Goal: Task Accomplishment & Management: Complete application form

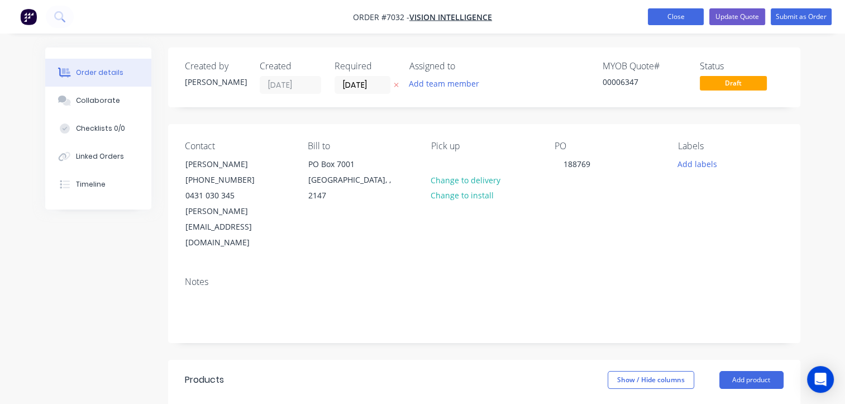
click at [339, 18] on button "Close" at bounding box center [676, 16] width 56 height 17
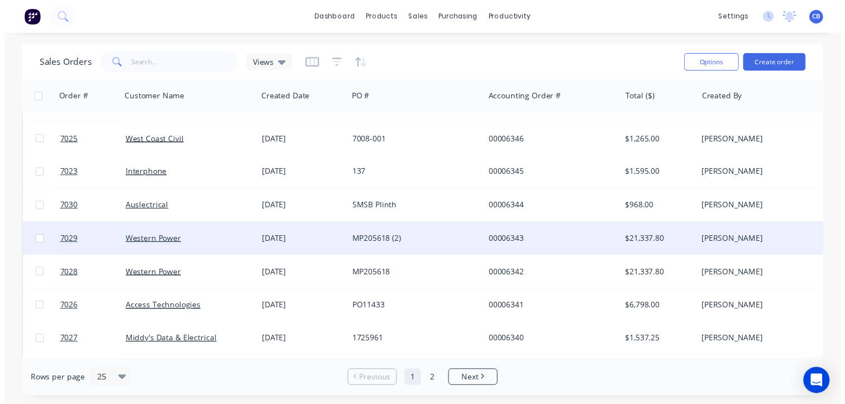
scroll to position [167, 0]
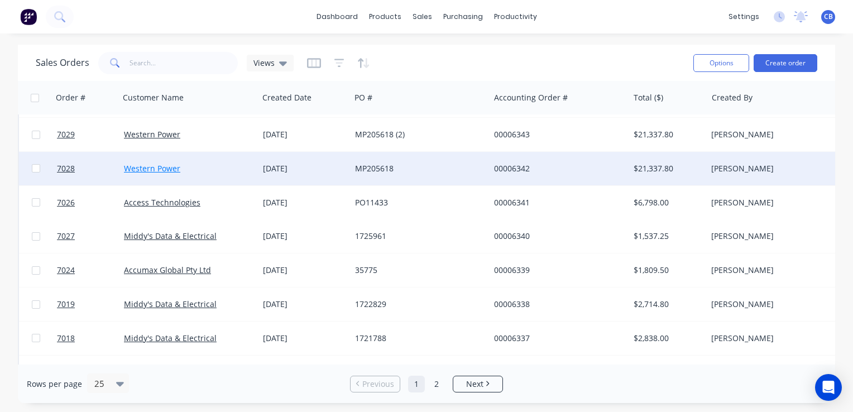
click at [140, 166] on link "Western Power" at bounding box center [152, 168] width 56 height 11
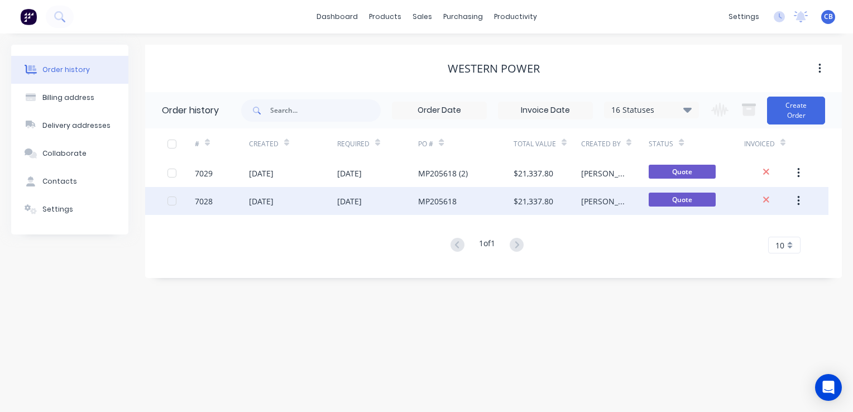
click at [230, 180] on div "7028" at bounding box center [222, 201] width 54 height 28
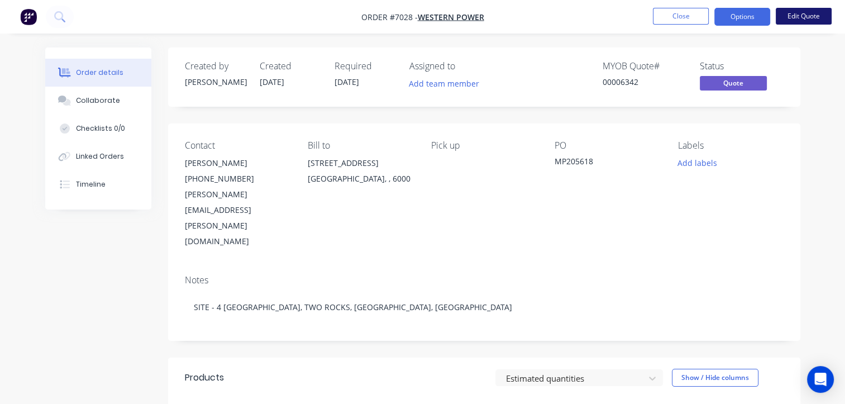
click at [339, 17] on button "Edit Quote" at bounding box center [803, 16] width 56 height 17
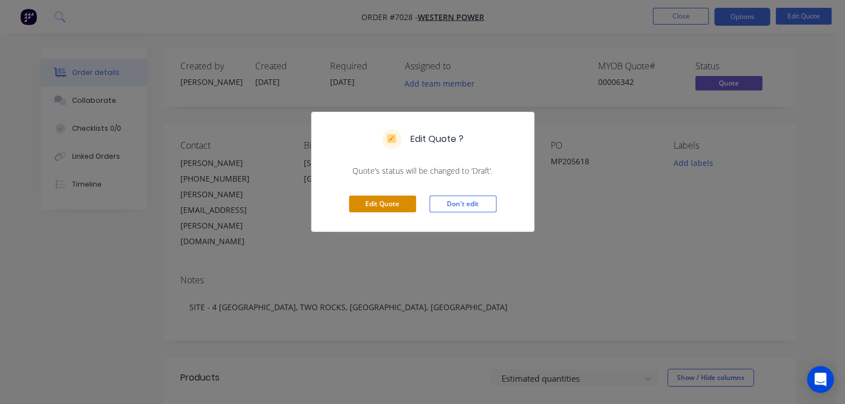
click at [339, 180] on button "Edit Quote" at bounding box center [382, 203] width 67 height 17
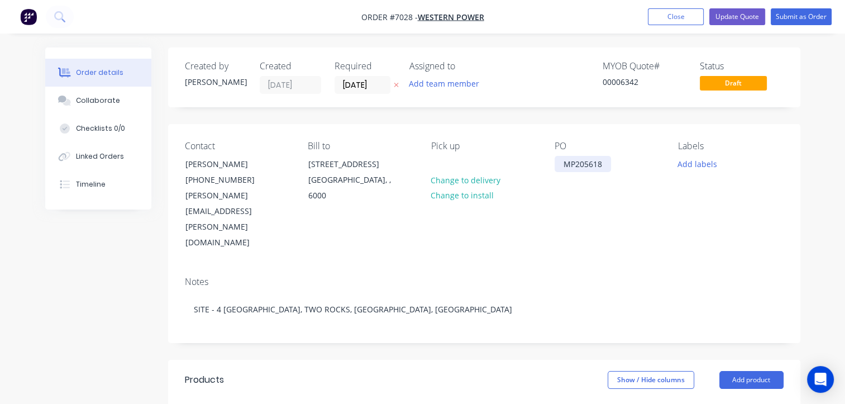
click at [339, 168] on div "MP205618" at bounding box center [582, 164] width 56 height 16
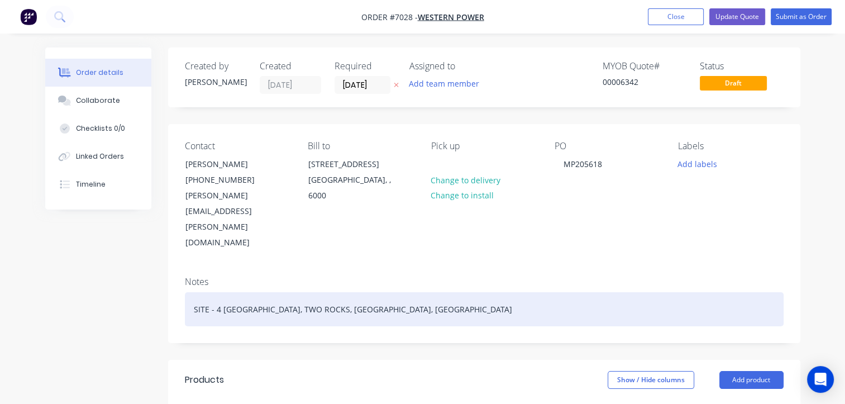
click at [339, 180] on div "SITE - 4 [GEOGRAPHIC_DATA], TWO ROCKS, [GEOGRAPHIC_DATA], [GEOGRAPHIC_DATA]" at bounding box center [484, 309] width 598 height 34
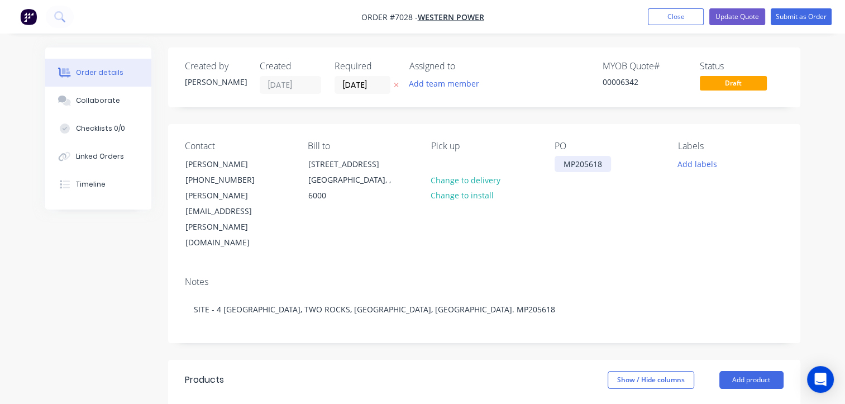
click at [339, 166] on div "MP205618" at bounding box center [582, 164] width 56 height 16
drag, startPoint x: 605, startPoint y: 165, endPoint x: 526, endPoint y: 160, distance: 78.9
click at [339, 160] on div "Contact [PERSON_NAME] [PHONE_NUMBER] [PERSON_NAME][EMAIL_ADDRESS][PERSON_NAME][…" at bounding box center [484, 195] width 632 height 143
paste div
click at [339, 17] on button "Submit as Order" at bounding box center [800, 16] width 61 height 17
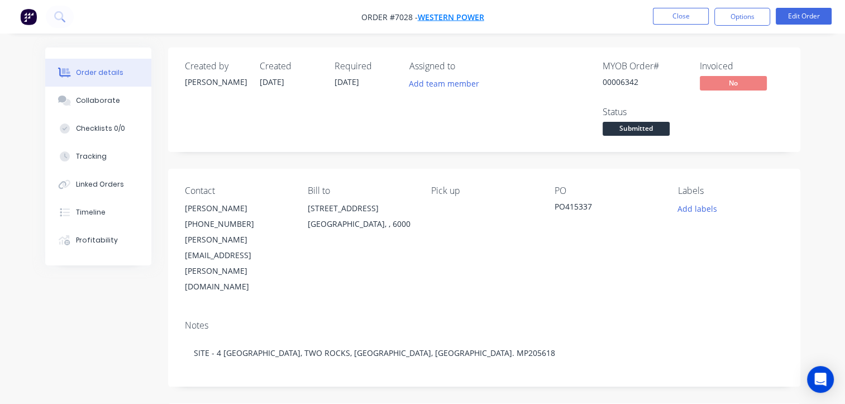
click at [339, 19] on span "Western Power" at bounding box center [451, 17] width 66 height 11
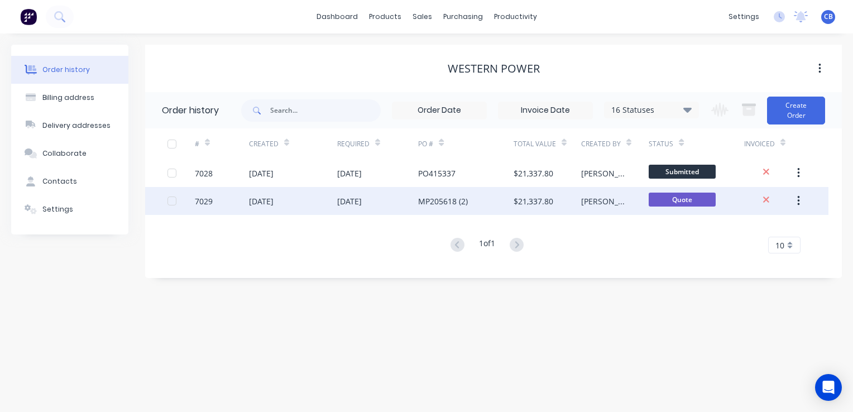
click at [339, 180] on div "MP205618 (2)" at bounding box center [443, 201] width 50 height 12
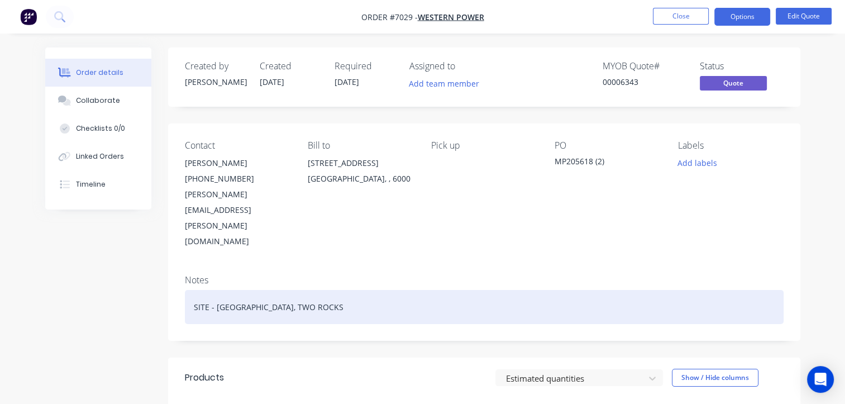
click at [339, 180] on div "SITE - [GEOGRAPHIC_DATA], TWO ROCKS" at bounding box center [484, 307] width 598 height 34
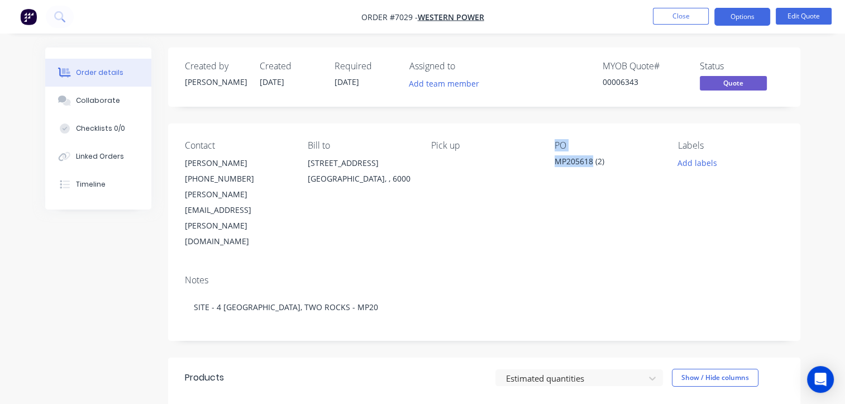
drag, startPoint x: 605, startPoint y: 161, endPoint x: 545, endPoint y: 160, distance: 59.2
click at [339, 160] on div "Contact [PERSON_NAME] [PHONE_NUMBER] [PERSON_NAME][EMAIL_ADDRESS][PERSON_NAME][…" at bounding box center [484, 194] width 632 height 142
drag, startPoint x: 545, startPoint y: 160, endPoint x: 598, endPoint y: 166, distance: 52.9
click at [339, 171] on div "PO MP205618 (2)" at bounding box center [606, 194] width 105 height 109
click at [339, 160] on div "MP205618 (2)" at bounding box center [606, 163] width 105 height 16
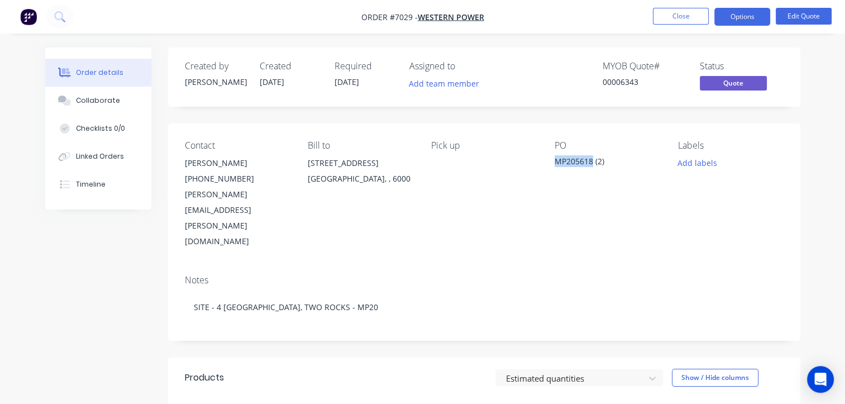
drag, startPoint x: 602, startPoint y: 161, endPoint x: 563, endPoint y: 162, distance: 39.1
click at [339, 162] on div "Contact [PERSON_NAME] [PHONE_NUMBER] [PERSON_NAME][EMAIL_ADDRESS][PERSON_NAME][…" at bounding box center [484, 194] width 632 height 142
copy div "MP205618"
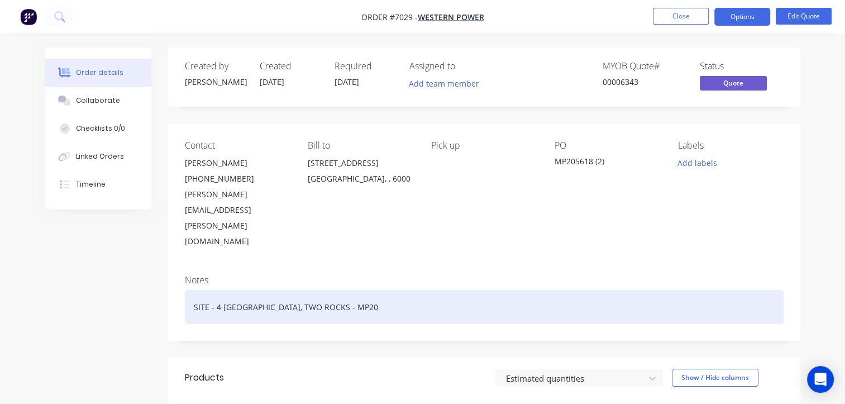
click at [339, 180] on div "SITE - 4 [GEOGRAPHIC_DATA], TWO ROCKS - MP20" at bounding box center [484, 307] width 598 height 34
drag, startPoint x: 366, startPoint y: 261, endPoint x: 333, endPoint y: 262, distance: 33.0
click at [333, 180] on div "SITE - 4 [GEOGRAPHIC_DATA], TWO ROCKS - MP20" at bounding box center [484, 307] width 598 height 34
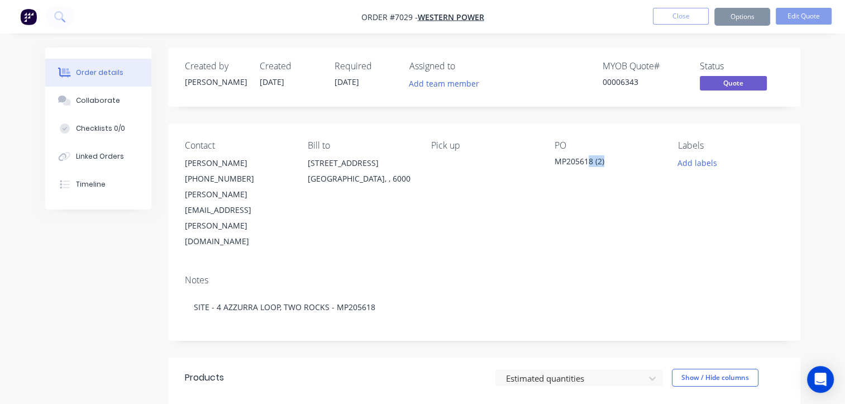
drag, startPoint x: 619, startPoint y: 161, endPoint x: 598, endPoint y: 161, distance: 20.7
click at [339, 161] on div "MP205618 (2)" at bounding box center [606, 163] width 105 height 16
drag, startPoint x: 598, startPoint y: 161, endPoint x: 614, endPoint y: 161, distance: 15.6
click at [339, 161] on div "MP205618 (2)" at bounding box center [606, 163] width 105 height 16
click at [339, 162] on div "MP205618 (2)" at bounding box center [606, 163] width 105 height 16
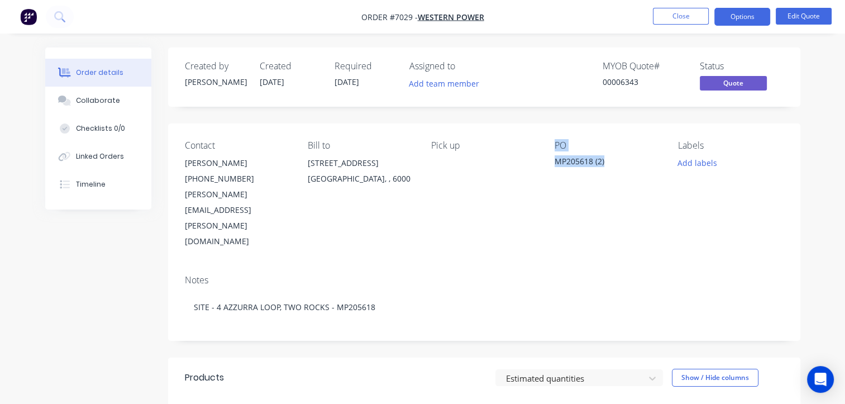
drag, startPoint x: 616, startPoint y: 163, endPoint x: 536, endPoint y: 164, distance: 79.3
click at [339, 164] on div "Contact [PERSON_NAME] [PHONE_NUMBER] [PERSON_NAME][EMAIL_ADDRESS][PERSON_NAME][…" at bounding box center [484, 194] width 632 height 142
click at [339, 161] on div "MP205618 (2)" at bounding box center [606, 163] width 105 height 16
drag, startPoint x: 616, startPoint y: 164, endPoint x: 563, endPoint y: 164, distance: 53.6
click at [339, 164] on div "Contact [PERSON_NAME] [PHONE_NUMBER] [PERSON_NAME][EMAIL_ADDRESS][PERSON_NAME][…" at bounding box center [484, 194] width 632 height 142
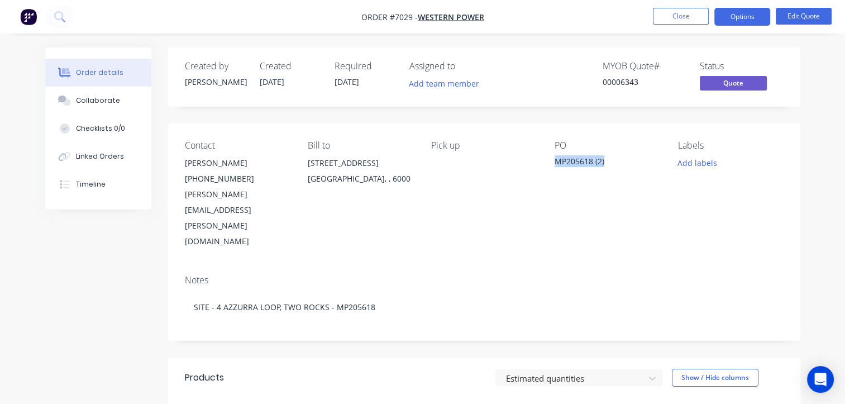
click at [339, 158] on div "MP205618 (2)" at bounding box center [606, 163] width 105 height 16
click at [339, 17] on button "Edit Quote" at bounding box center [803, 16] width 56 height 17
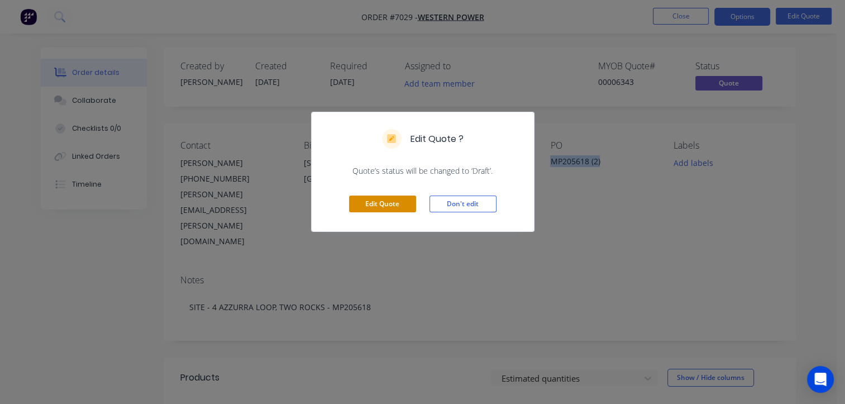
click at [339, 180] on button "Edit Quote" at bounding box center [382, 203] width 67 height 17
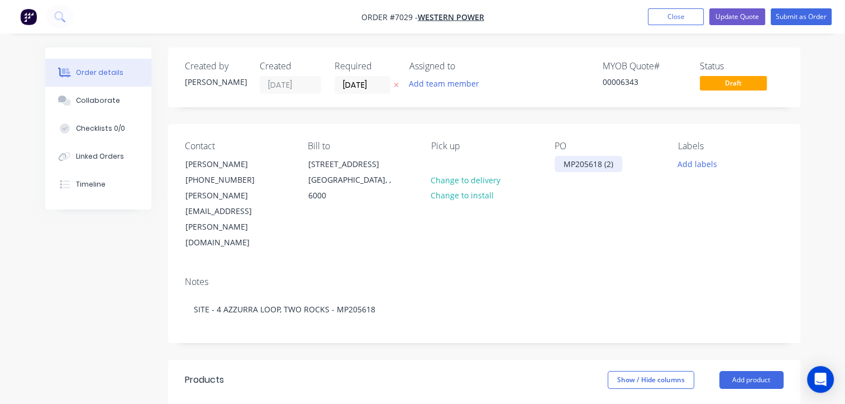
click at [339, 162] on div "MP205618 (2)" at bounding box center [588, 164] width 68 height 16
drag, startPoint x: 616, startPoint y: 162, endPoint x: 522, endPoint y: 152, distance: 94.9
click at [339, 152] on div "Contact [PERSON_NAME] [PHONE_NUMBER] [PERSON_NAME][EMAIL_ADDRESS][PERSON_NAME][…" at bounding box center [484, 195] width 632 height 143
paste div
click at [339, 16] on button "Submit as Order" at bounding box center [800, 16] width 61 height 17
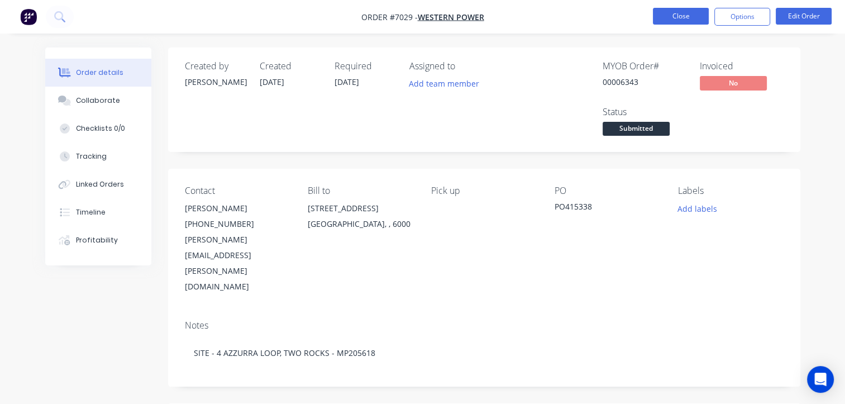
click at [339, 17] on button "Close" at bounding box center [681, 16] width 56 height 17
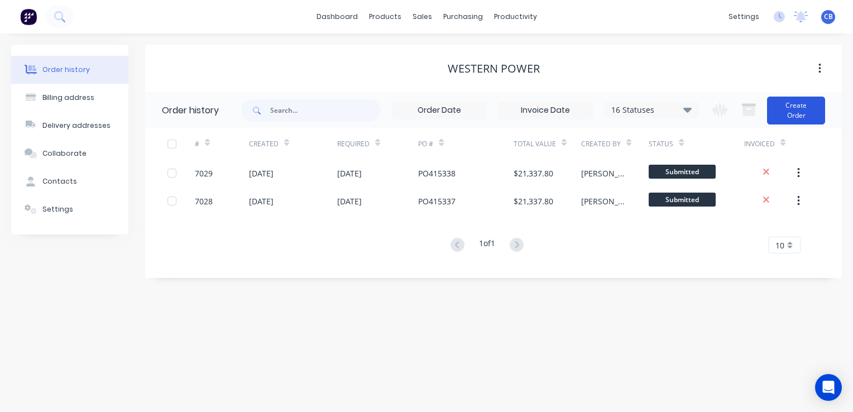
click at [339, 112] on button "Create Order" at bounding box center [796, 111] width 58 height 28
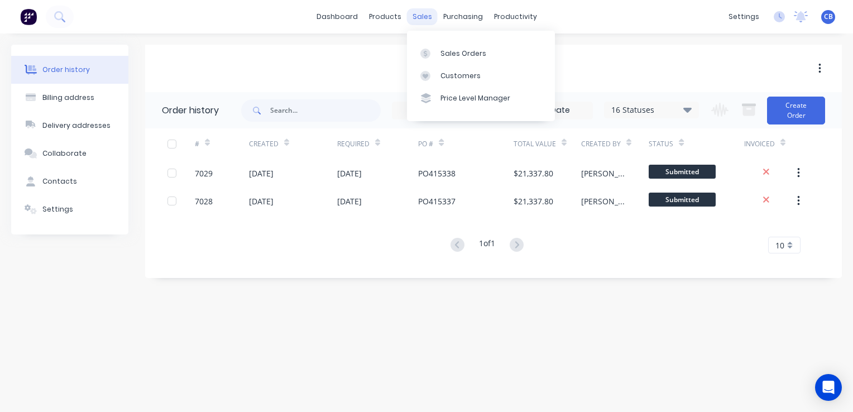
click at [339, 17] on div "sales" at bounding box center [422, 16] width 31 height 17
click at [339, 55] on div "Sales Orders" at bounding box center [463, 54] width 46 height 10
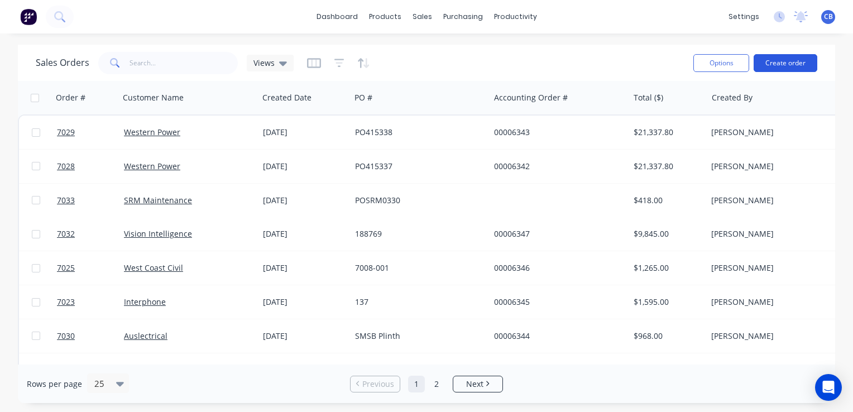
click at [339, 66] on button "Create order" at bounding box center [786, 63] width 64 height 18
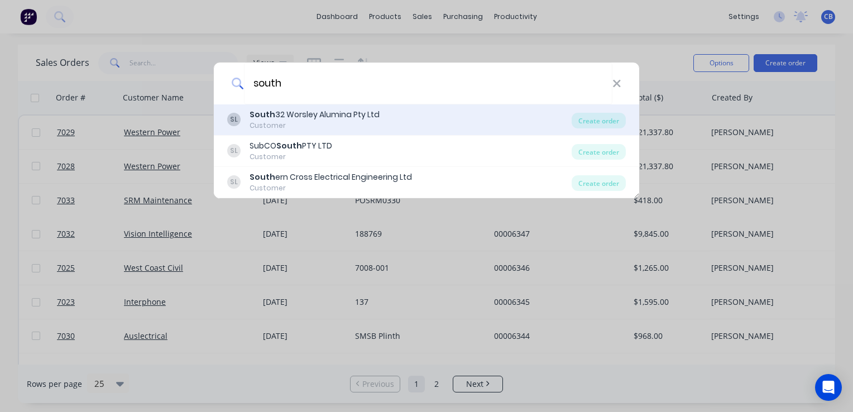
type input "south"
click at [337, 112] on div "South 32 Worsley Alumina Pty Ltd" at bounding box center [315, 115] width 130 height 12
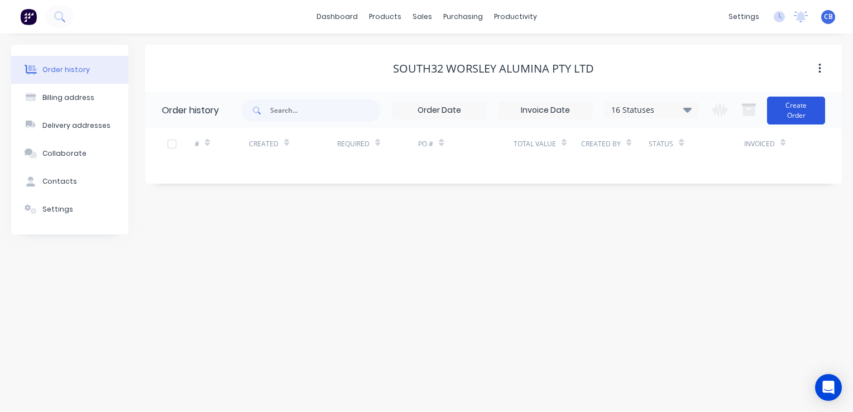
click at [339, 113] on button "Create Order" at bounding box center [796, 111] width 58 height 28
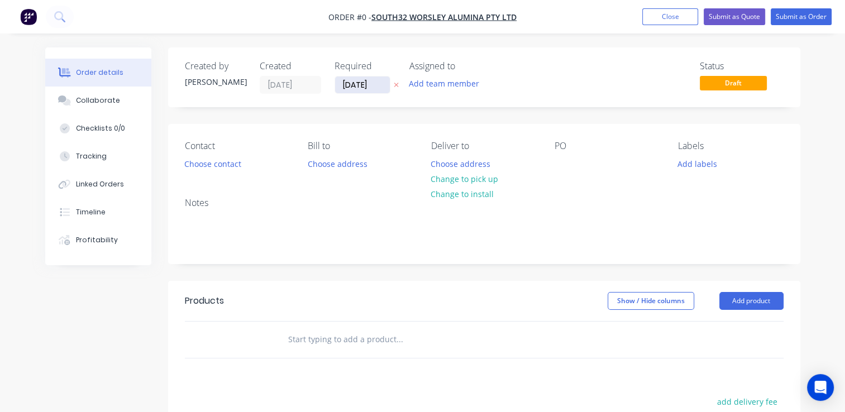
click at [339, 84] on input "[DATE]" at bounding box center [362, 84] width 55 height 17
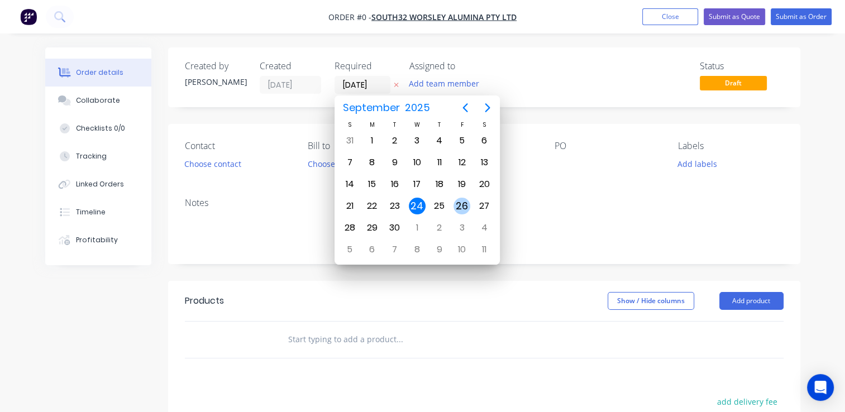
click at [339, 180] on div "26" at bounding box center [461, 206] width 17 height 17
type input "[DATE]"
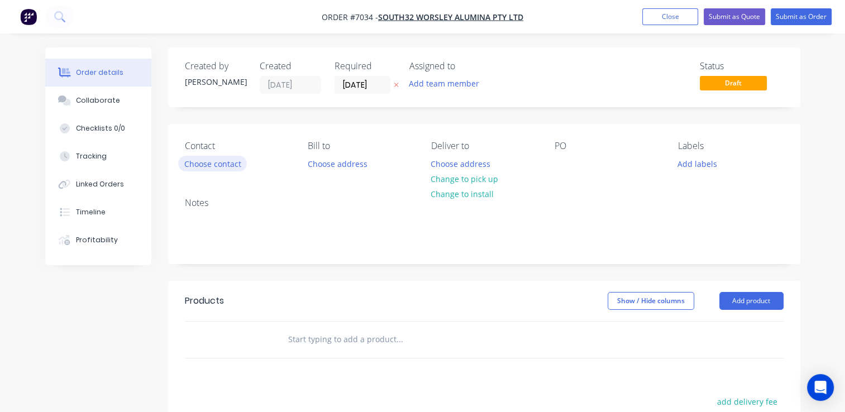
click at [213, 165] on button "Choose contact" at bounding box center [212, 163] width 69 height 15
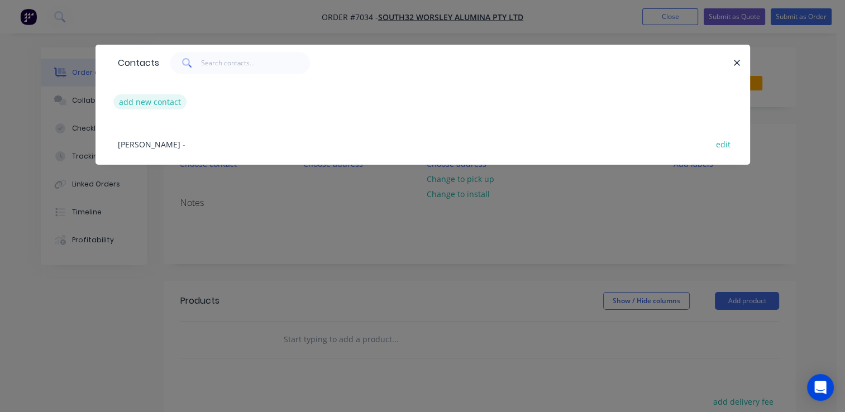
click at [164, 102] on button "add new contact" at bounding box center [150, 101] width 74 height 15
select select "AU"
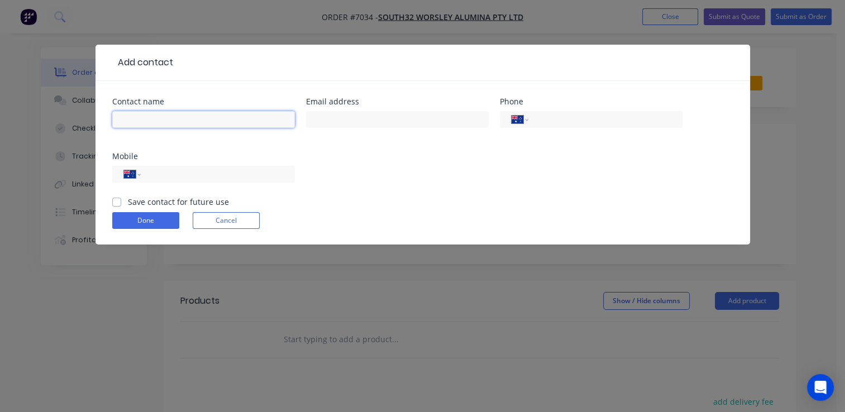
click at [219, 117] on input "text" at bounding box center [203, 119] width 183 height 17
type input "[PERSON_NAME]"
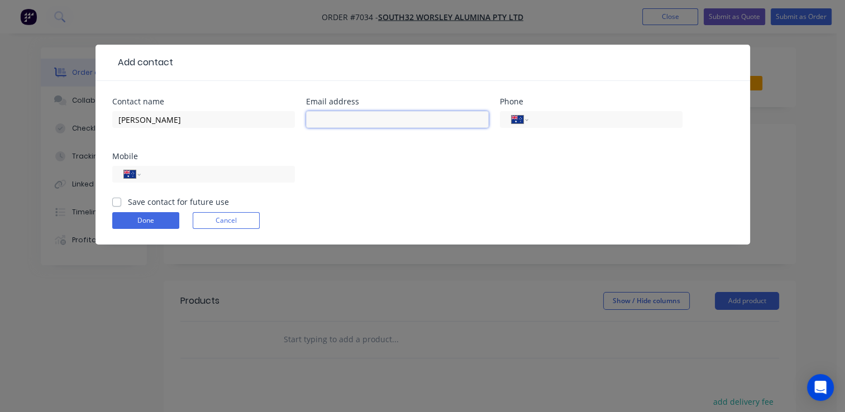
click at [339, 123] on input "text" at bounding box center [397, 119] width 183 height 17
paste input "[PERSON_NAME] <[PERSON_NAME][EMAIL_ADDRESS][PERSON_NAME][DOMAIN_NAME]>"
drag, startPoint x: 373, startPoint y: 117, endPoint x: 363, endPoint y: 118, distance: 10.2
click at [339, 119] on input "[PERSON_NAME] <[PERSON_NAME][EMAIL_ADDRESS][PERSON_NAME][DOMAIN_NAME]>" at bounding box center [397, 119] width 183 height 17
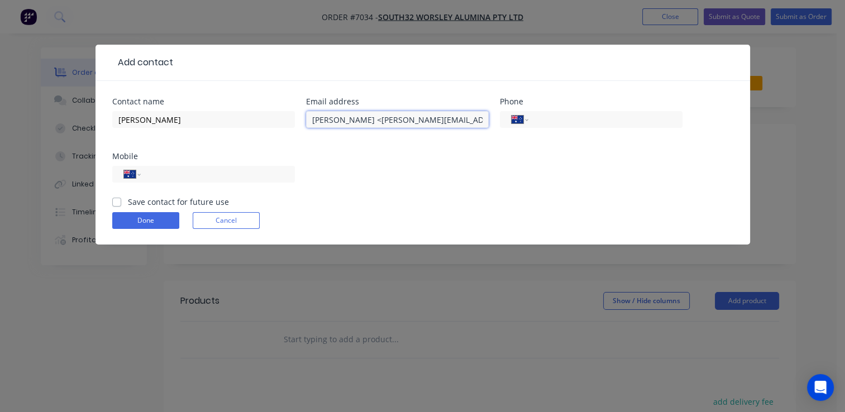
drag, startPoint x: 366, startPoint y: 120, endPoint x: 272, endPoint y: 108, distance: 95.1
click at [272, 108] on div "Contact name [PERSON_NAME] address [PERSON_NAME] <[PERSON_NAME][EMAIL_ADDRESS][…" at bounding box center [422, 147] width 621 height 98
type input "[PERSON_NAME][EMAIL_ADDRESS][PERSON_NAME][DOMAIN_NAME]"
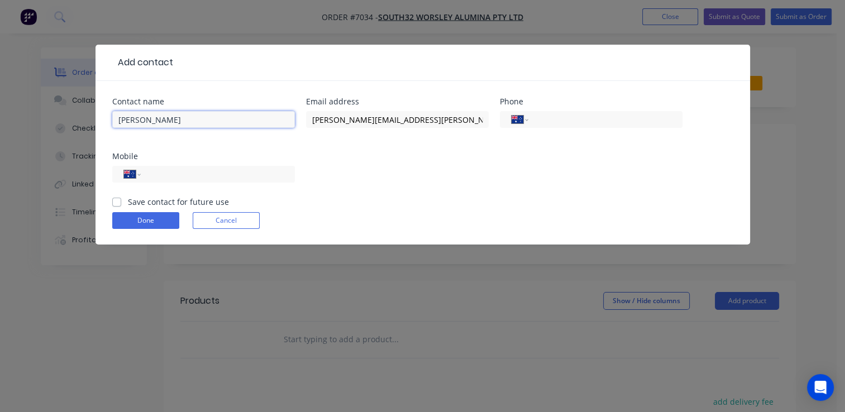
paste input "[PERSON_NAME]"
type input "[PERSON_NAME]"
click at [121, 180] on div "Save contact for future use" at bounding box center [170, 202] width 117 height 12
click at [128, 180] on label "Save contact for future use" at bounding box center [178, 202] width 101 height 12
click at [118, 180] on input "Save contact for future use" at bounding box center [116, 201] width 9 height 11
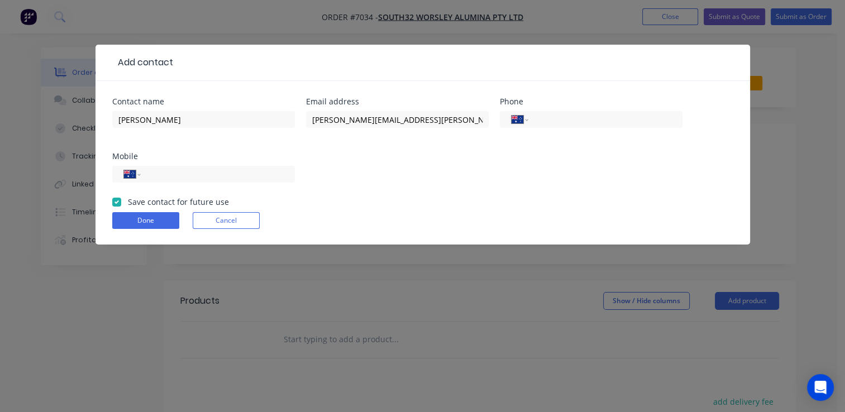
checkbox input "true"
click at [136, 180] on button "Done" at bounding box center [145, 220] width 67 height 17
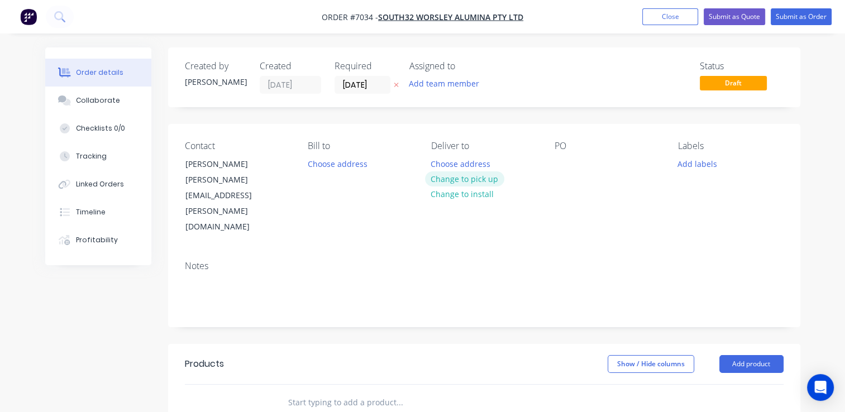
click at [339, 180] on button "Change to pick up" at bounding box center [464, 178] width 79 height 15
click at [339, 166] on div at bounding box center [563, 164] width 18 height 16
click at [339, 164] on div at bounding box center [563, 164] width 18 height 16
paste div
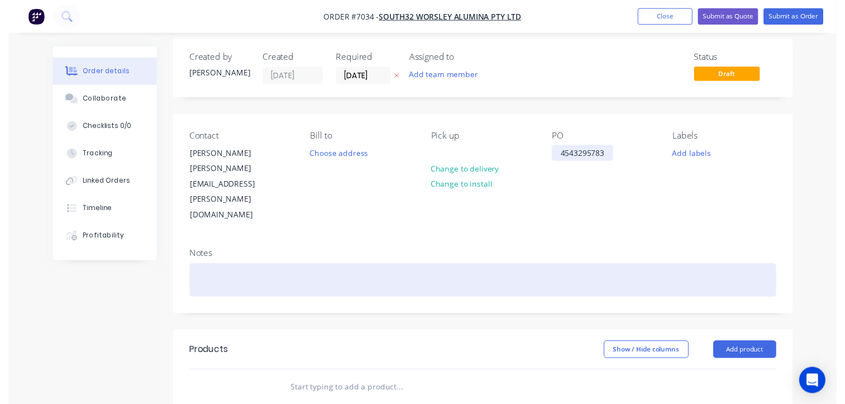
scroll to position [112, 0]
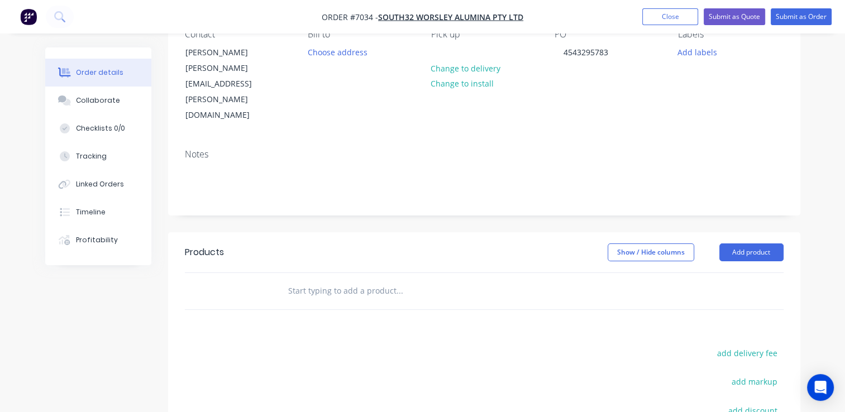
click at [285, 180] on div at bounding box center [446, 291] width 335 height 22
click at [339, 180] on input "text" at bounding box center [398, 291] width 223 height 22
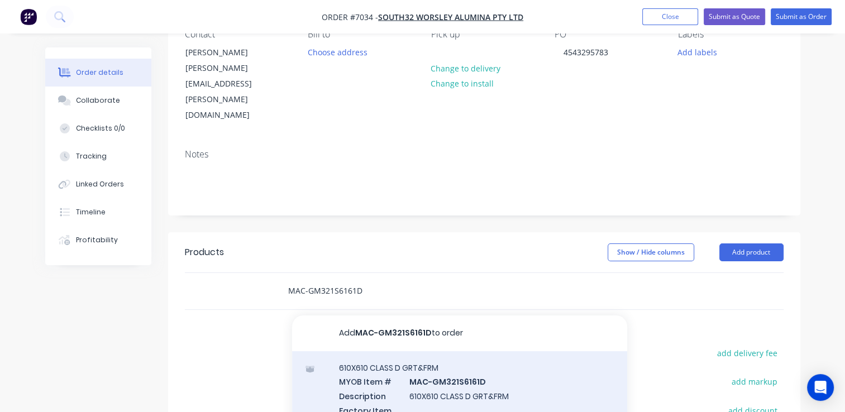
type input "MAC-GM321S6161D"
click at [339, 180] on div "610X610 CLASS D GRT&FRM MYOB Item # MAC-GM321S6161D Description 610X610 CLASS D…" at bounding box center [459, 409] width 335 height 116
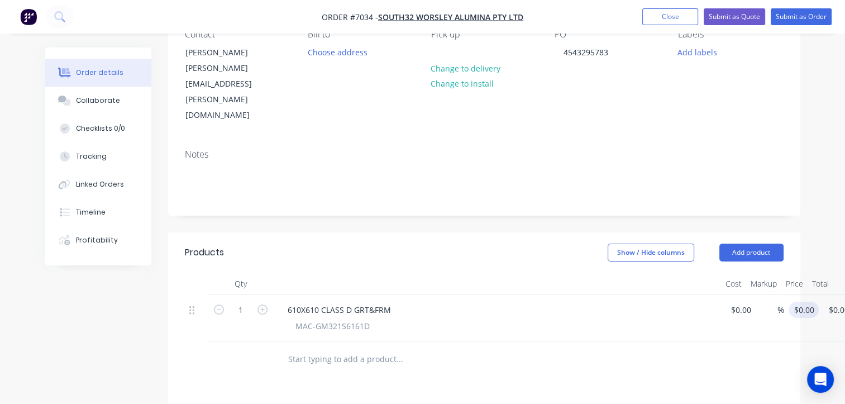
click at [339, 180] on div "$0.00 $0.00" at bounding box center [801, 318] width 35 height 46
click at [339, 180] on input "0" at bounding box center [799, 309] width 13 height 16
type input "$530.00"
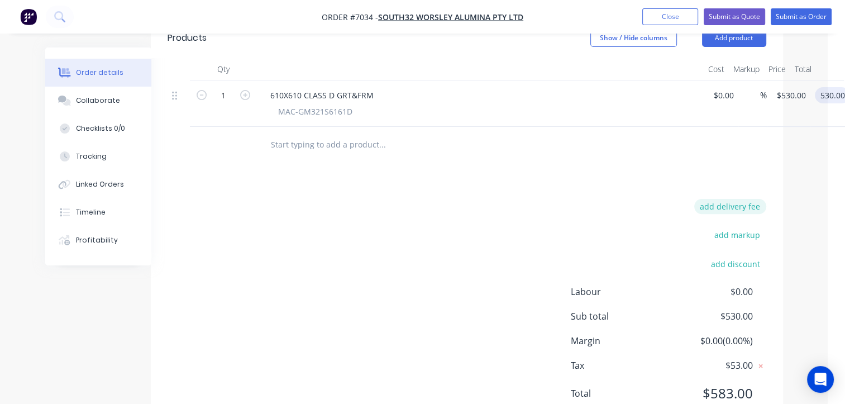
scroll to position [0, 17]
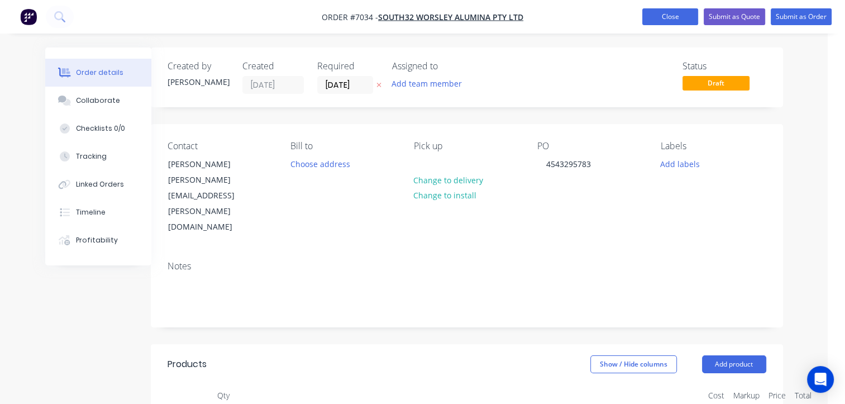
type input "$530.00"
click at [339, 19] on button "Close" at bounding box center [670, 16] width 56 height 17
